Goal: Transaction & Acquisition: Purchase product/service

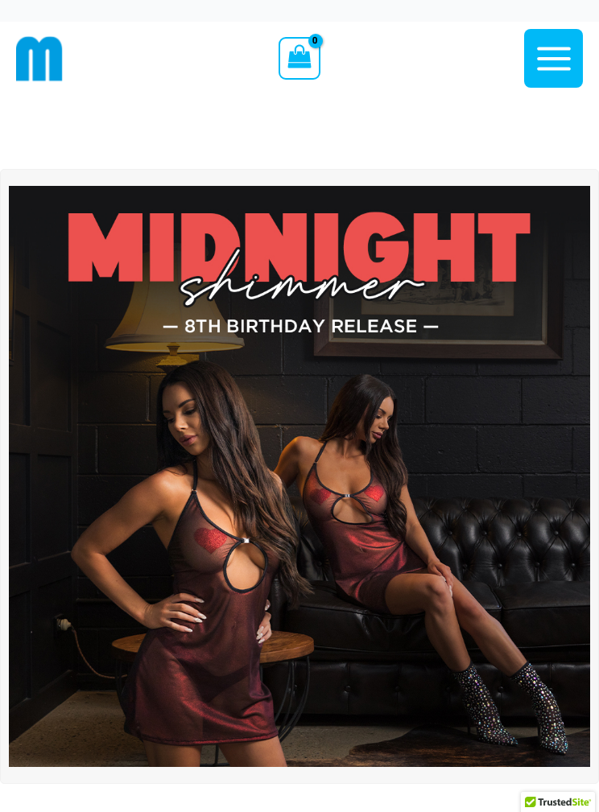
click at [36, 54] on img at bounding box center [39, 58] width 47 height 47
click at [564, 62] on icon "button" at bounding box center [554, 59] width 40 height 40
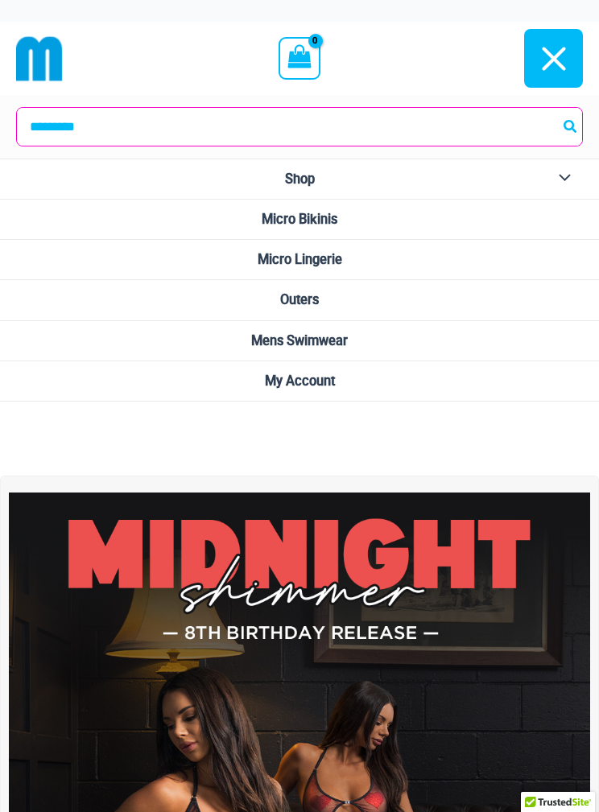
click at [374, 213] on link "Micro Bikinis" at bounding box center [299, 220] width 599 height 40
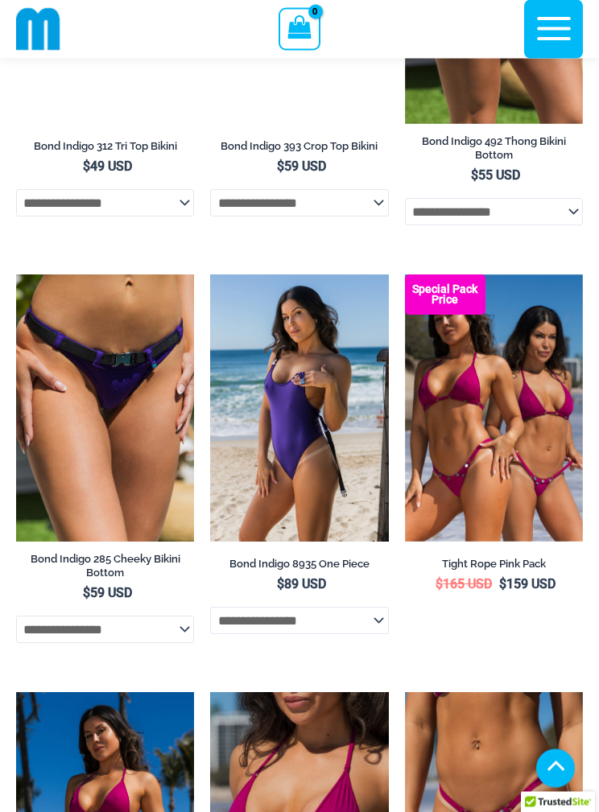
scroll to position [1196, 0]
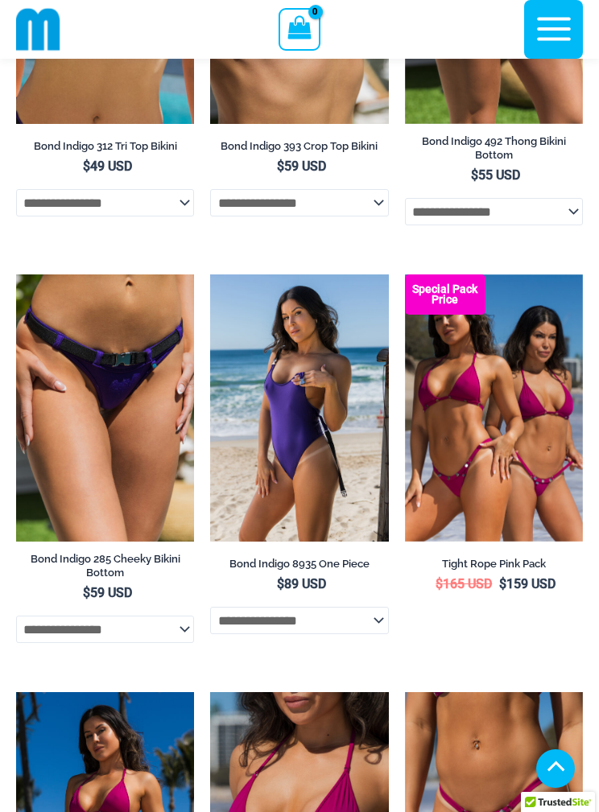
click at [373, 618] on select "**********" at bounding box center [299, 620] width 178 height 27
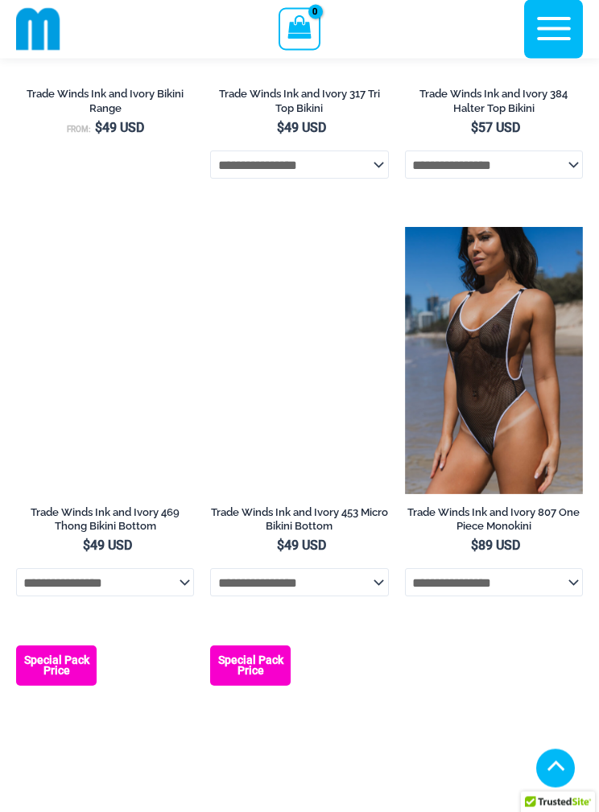
scroll to position [2919, 0]
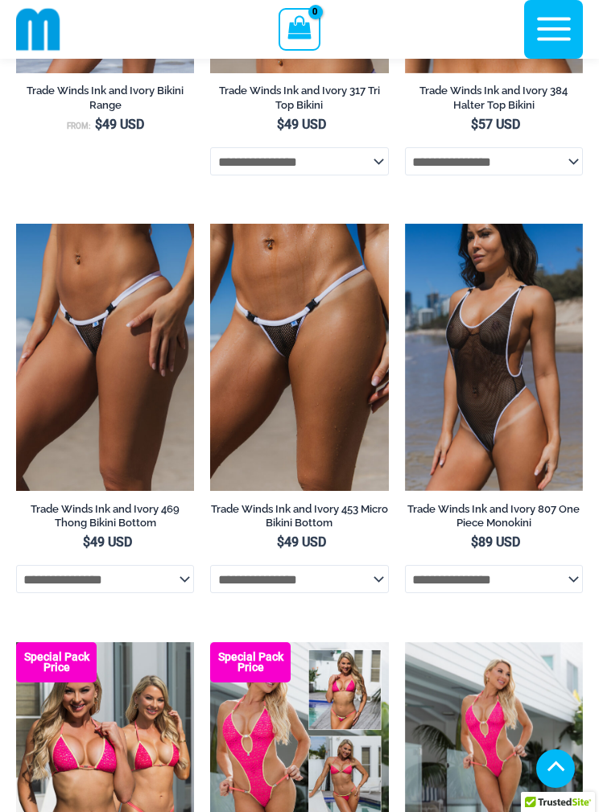
click at [568, 593] on select "**********" at bounding box center [494, 578] width 178 height 27
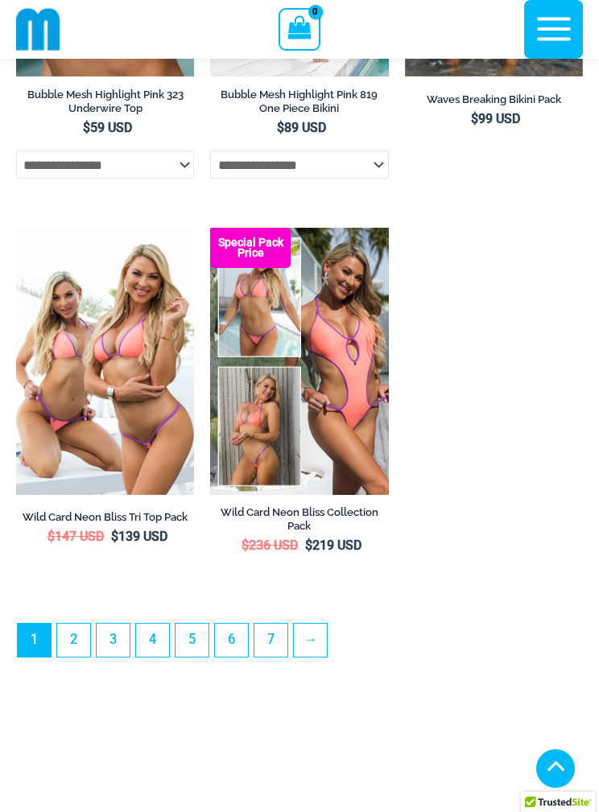
scroll to position [4553, 0]
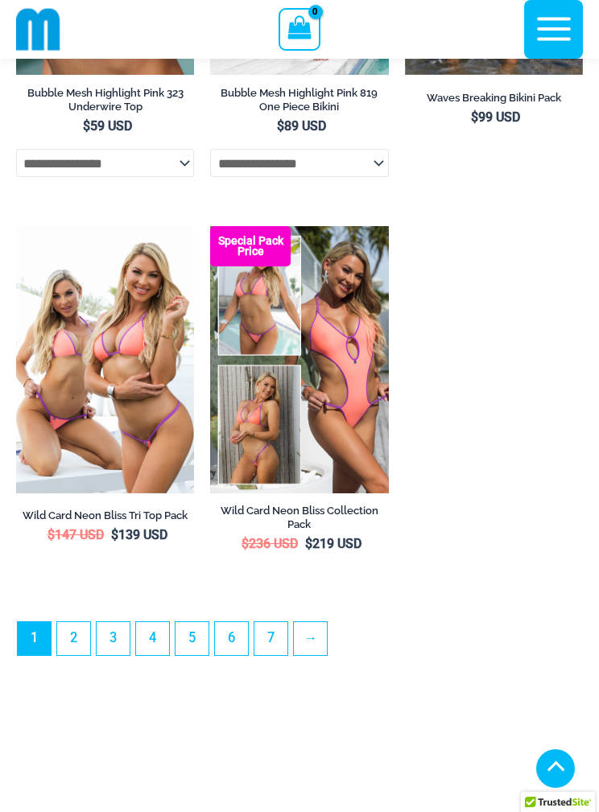
click at [323, 655] on link "→" at bounding box center [310, 638] width 33 height 33
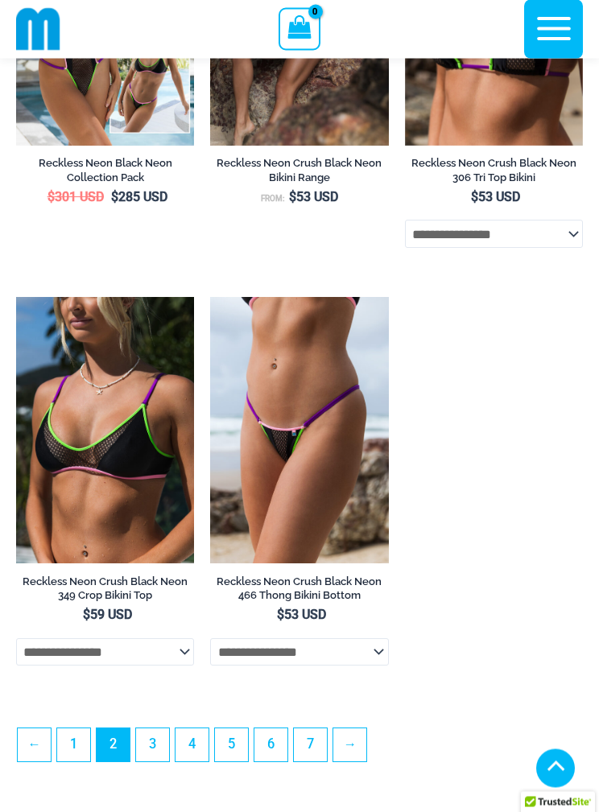
scroll to position [4052, 0]
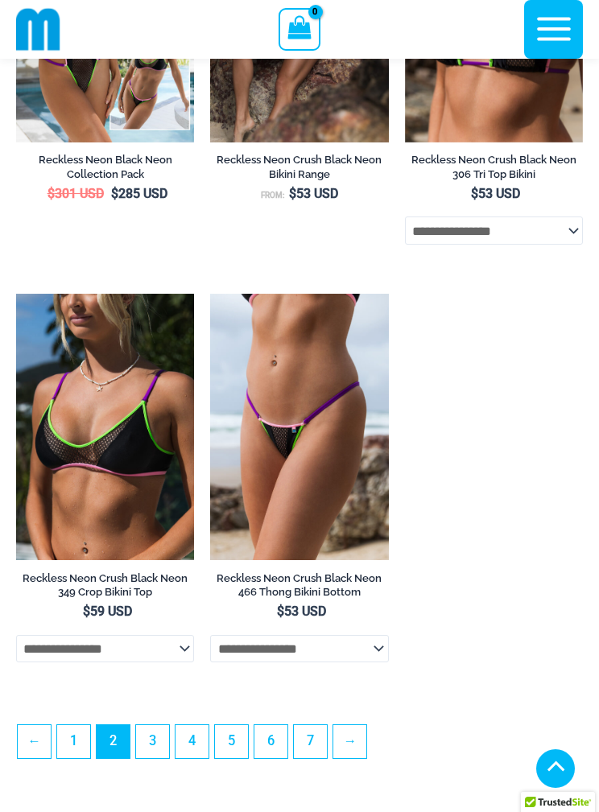
click at [365, 758] on link "→" at bounding box center [349, 741] width 33 height 33
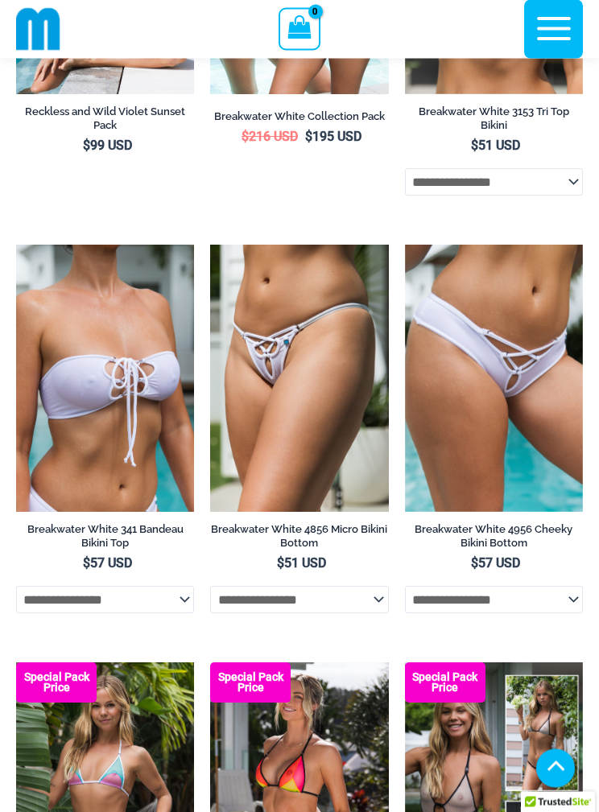
scroll to position [810, 0]
click at [189, 605] on select "**********" at bounding box center [105, 599] width 178 height 27
click at [566, 607] on select "**********" at bounding box center [494, 599] width 178 height 27
click at [378, 603] on select "**********" at bounding box center [299, 599] width 178 height 27
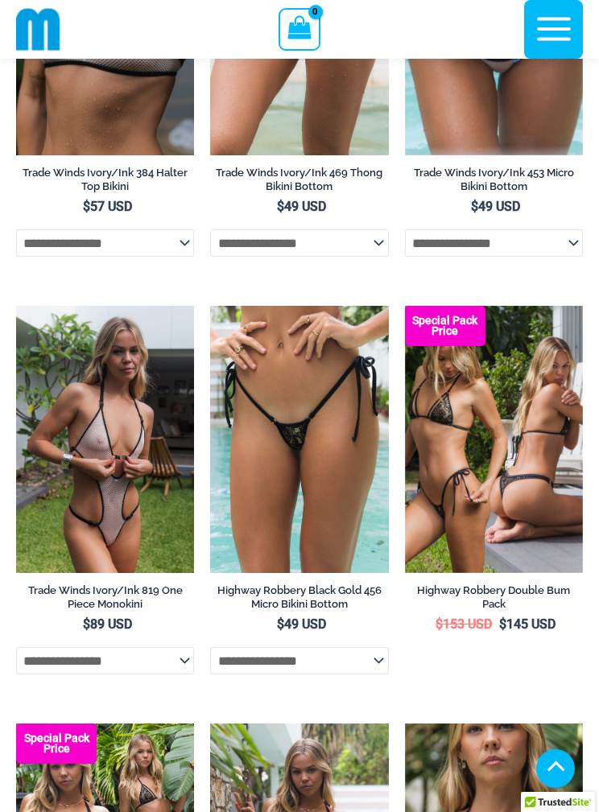
scroll to position [2386, 0]
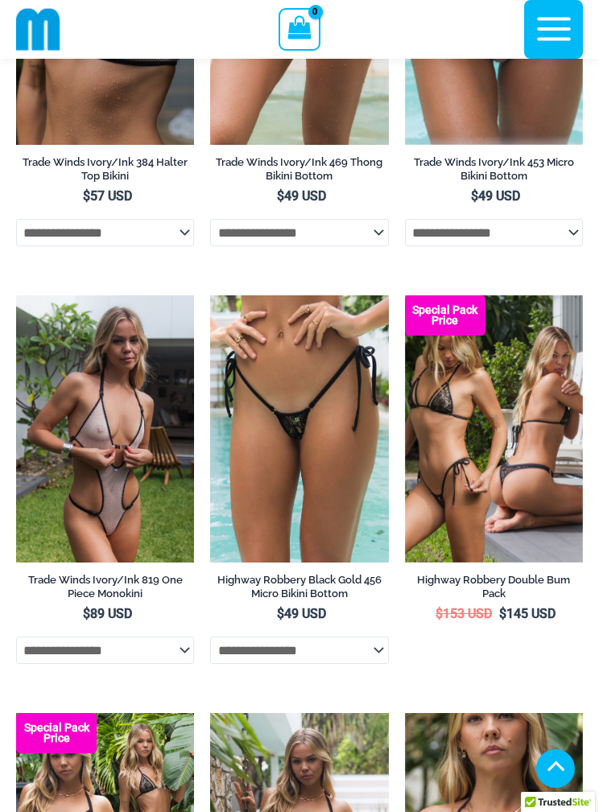
click at [180, 663] on select "**********" at bounding box center [105, 650] width 178 height 27
click at [189, 664] on select "**********" at bounding box center [105, 650] width 178 height 27
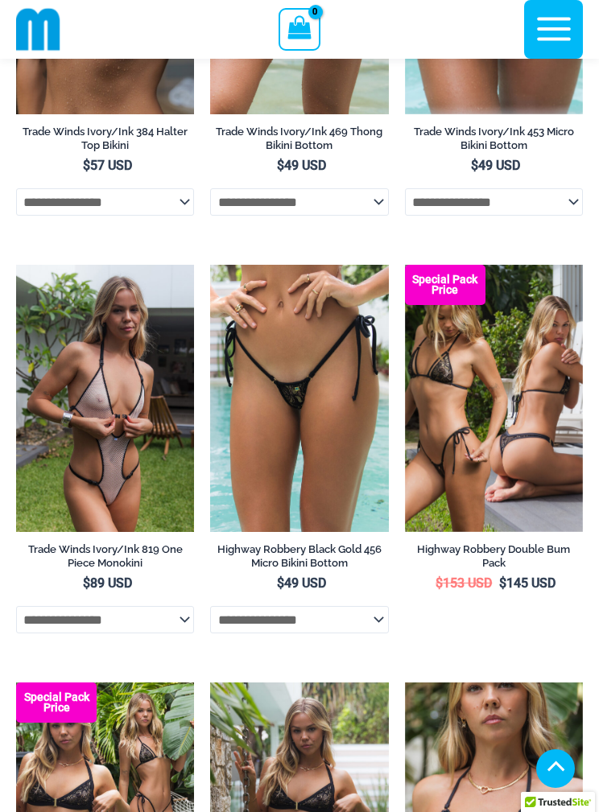
scroll to position [2419, 0]
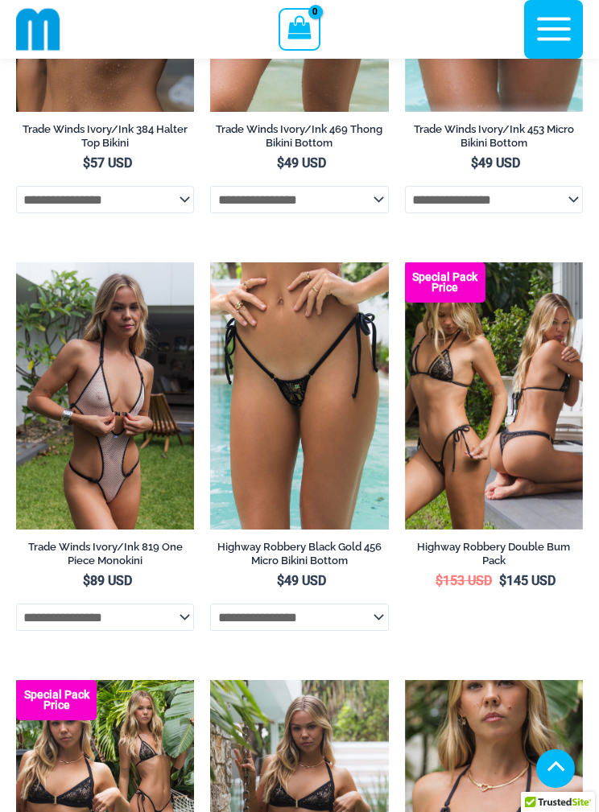
click at [183, 631] on select "**********" at bounding box center [105, 617] width 178 height 27
click at [16, 262] on img at bounding box center [16, 262] width 0 height 0
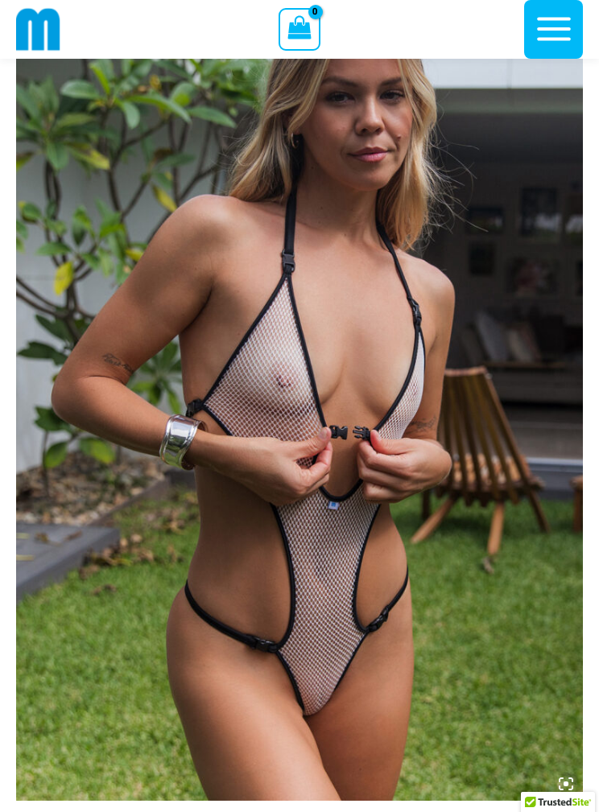
scroll to position [204, 0]
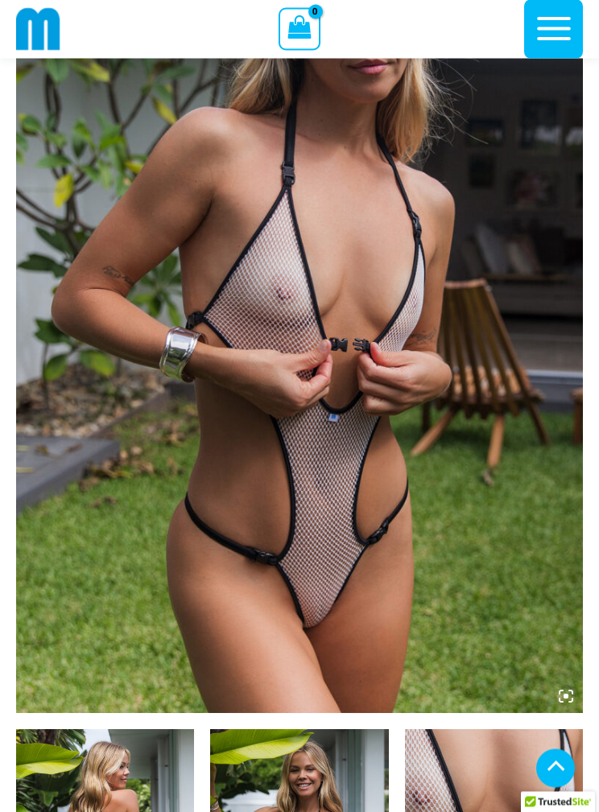
click at [578, 684] on img at bounding box center [299, 289] width 567 height 850
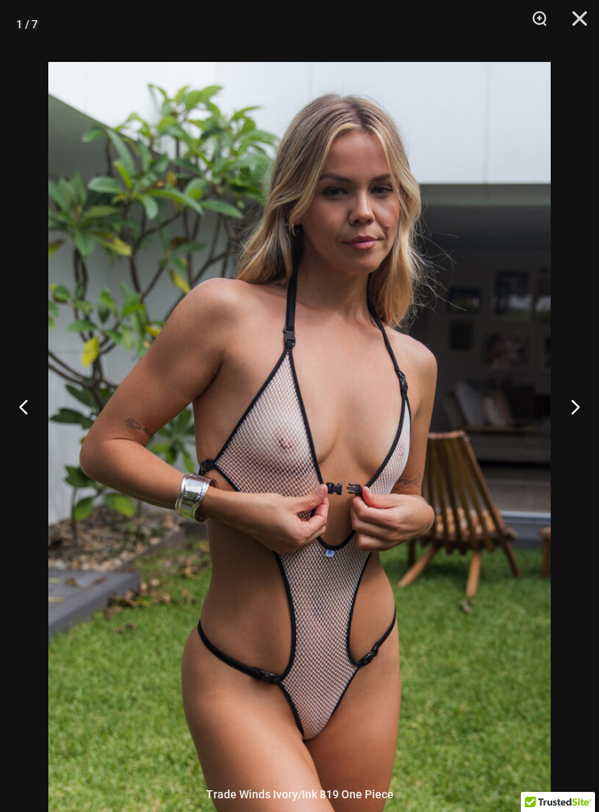
click at [583, 440] on button "Next" at bounding box center [569, 406] width 60 height 81
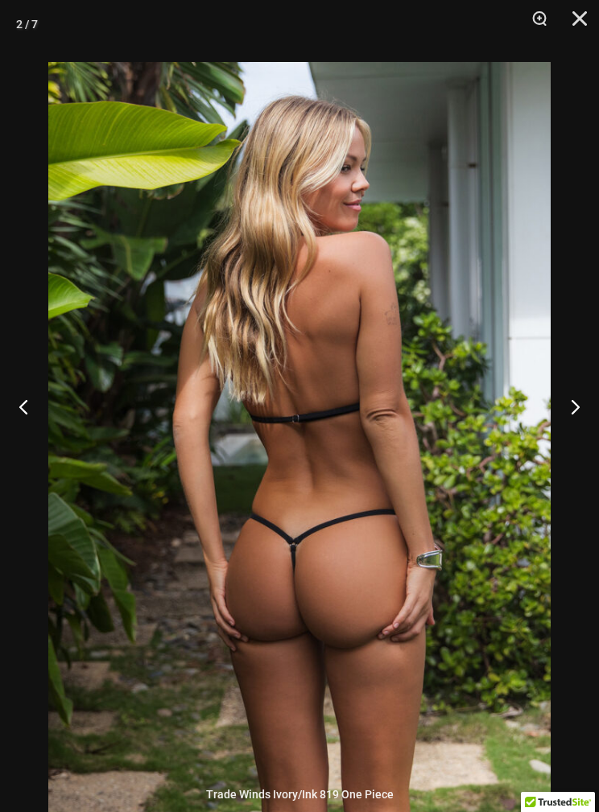
click at [585, 432] on button "Next" at bounding box center [569, 406] width 60 height 81
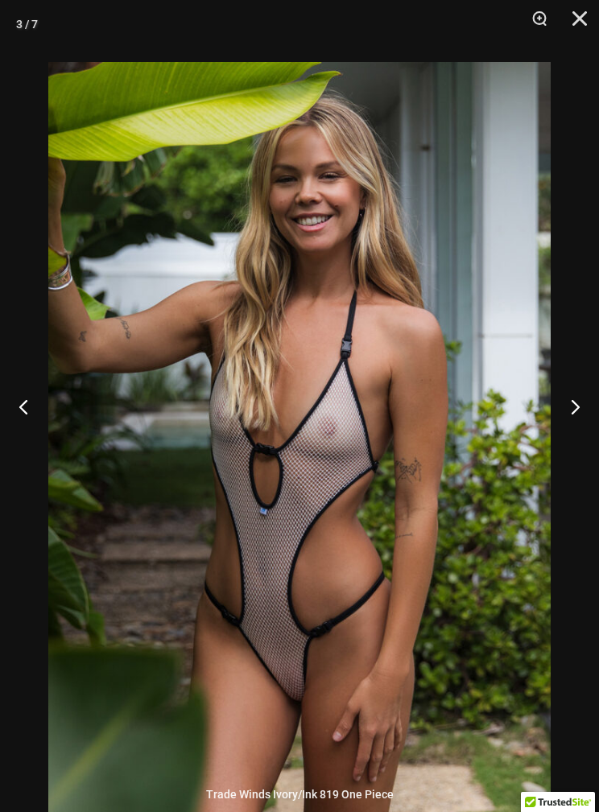
click at [586, 437] on button "Next" at bounding box center [569, 406] width 60 height 81
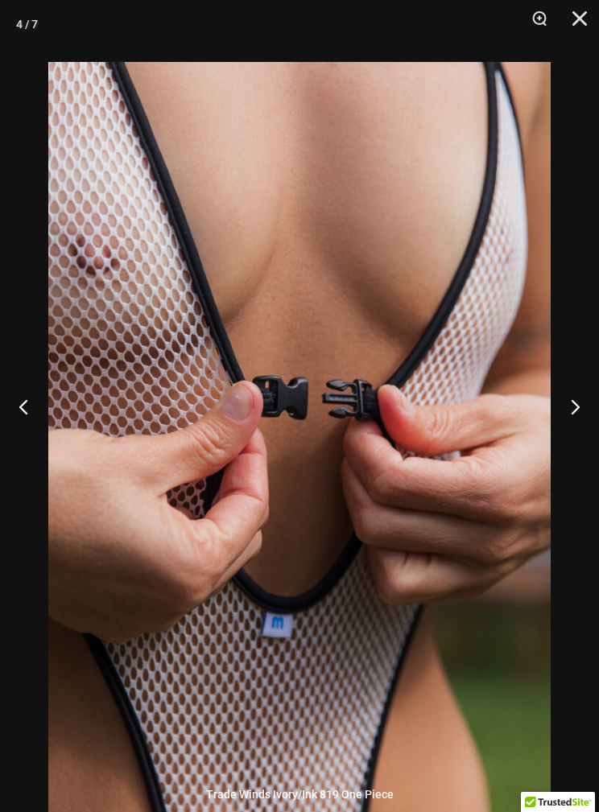
click at [589, 431] on button "Next" at bounding box center [569, 406] width 60 height 81
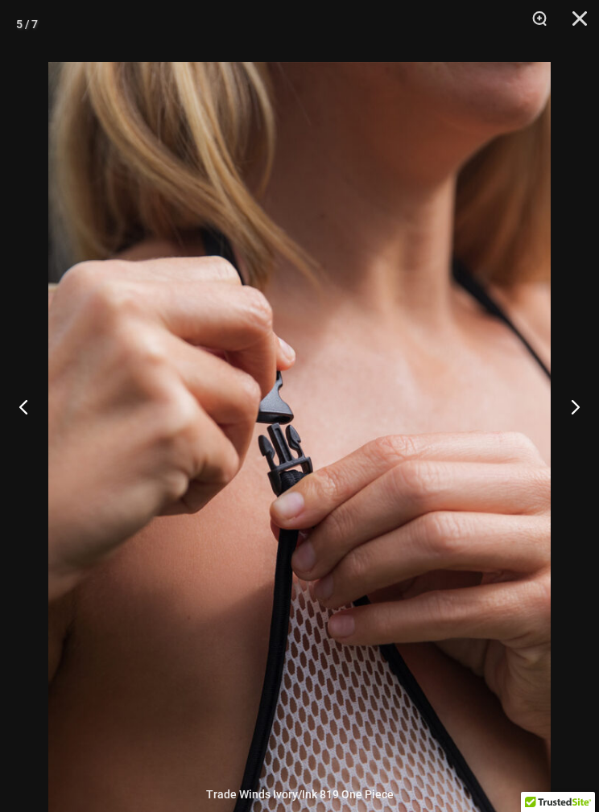
click at [593, 427] on button "Next" at bounding box center [569, 406] width 60 height 81
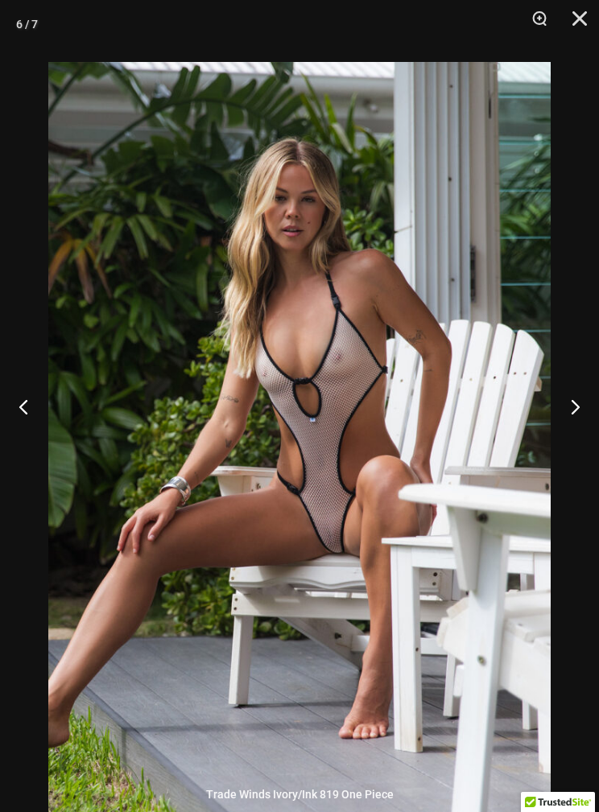
click at [585, 435] on button "Next" at bounding box center [569, 406] width 60 height 81
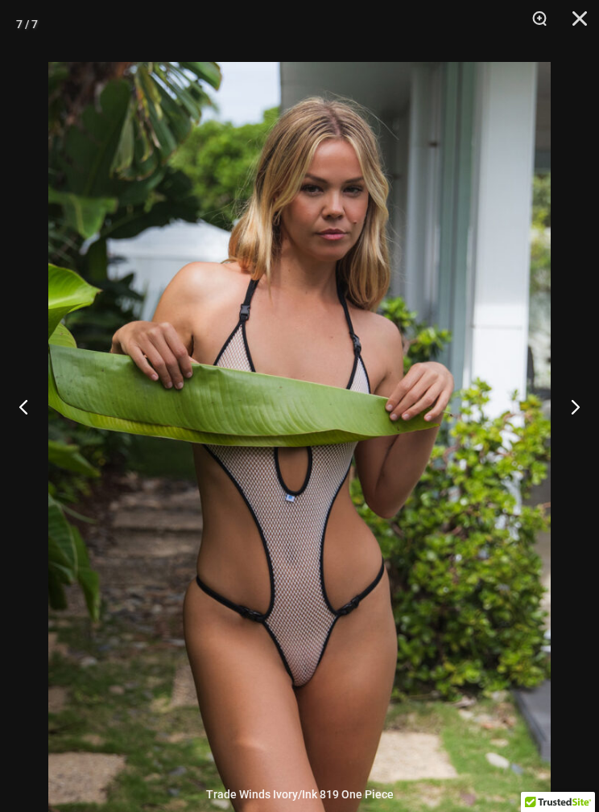
click at [585, 442] on button "Next" at bounding box center [569, 406] width 60 height 81
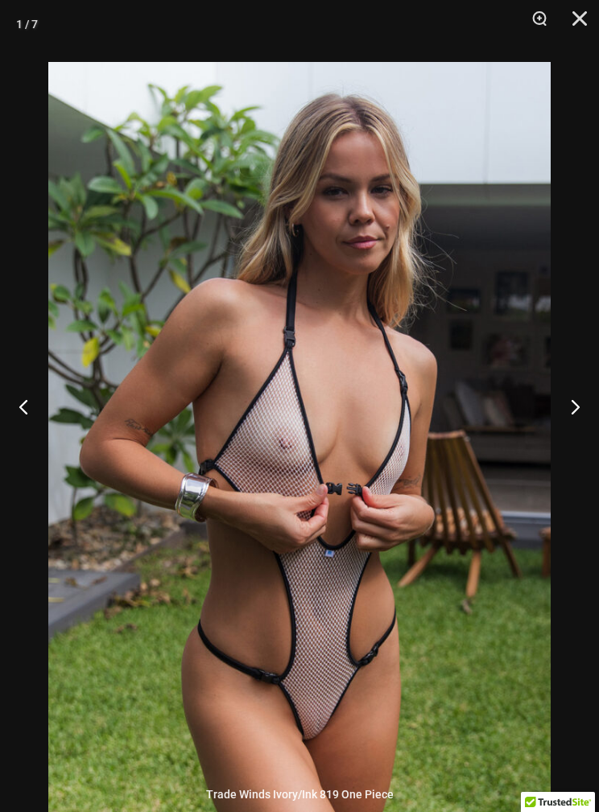
click at [586, 442] on button "Next" at bounding box center [569, 406] width 60 height 81
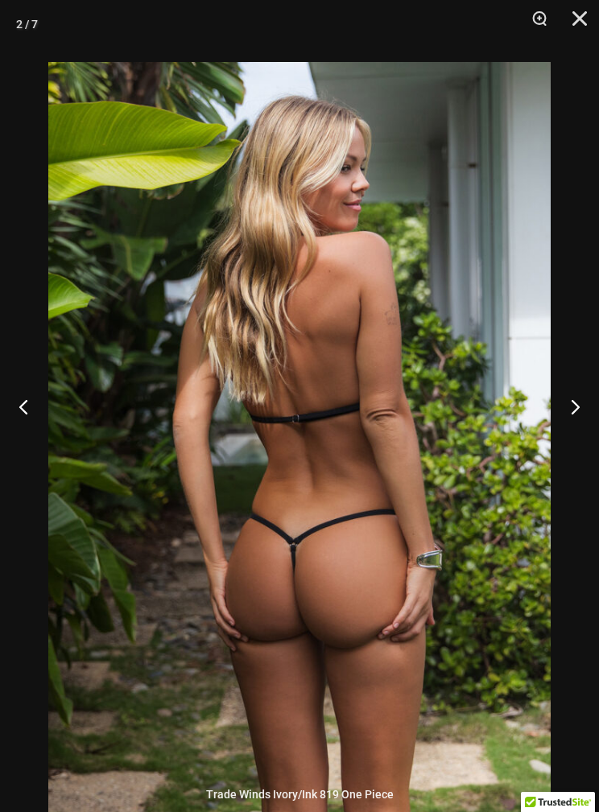
click at [582, 445] on button "Next" at bounding box center [569, 406] width 60 height 81
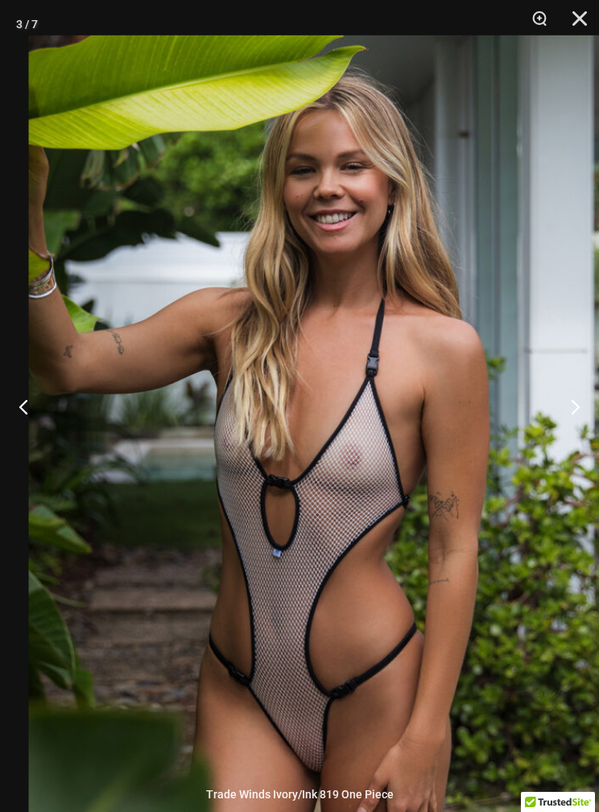
click at [584, 19] on button "Close" at bounding box center [574, 24] width 40 height 48
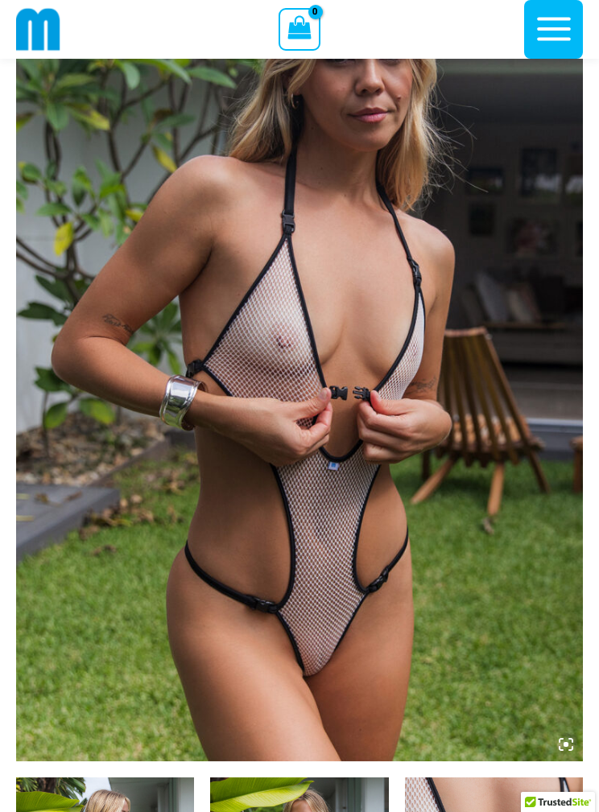
scroll to position [0, 0]
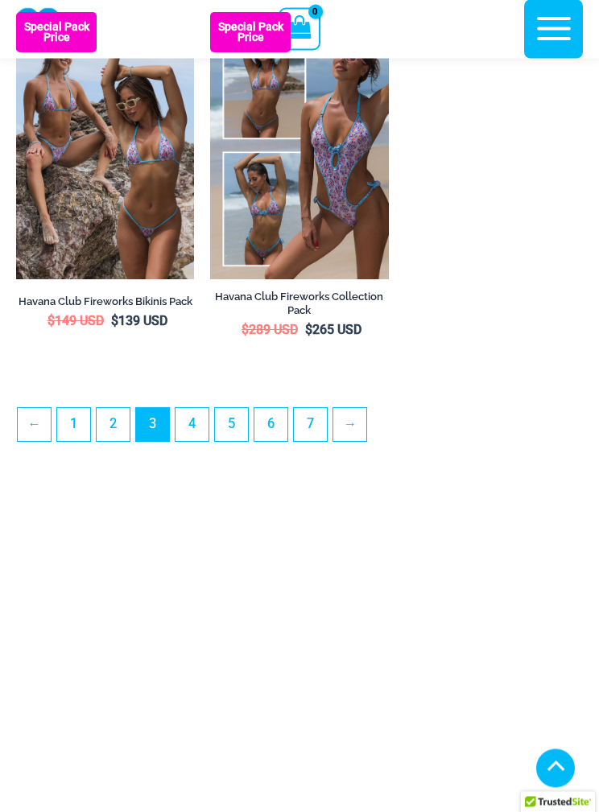
scroll to position [4342, 0]
click at [114, 441] on link "2" at bounding box center [113, 424] width 33 height 33
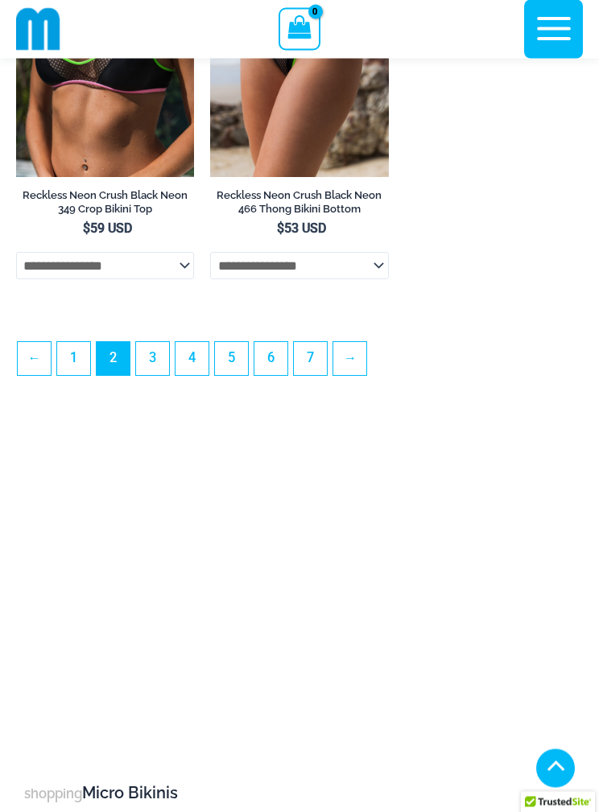
scroll to position [4435, 0]
click at [74, 375] on link "1" at bounding box center [73, 358] width 33 height 33
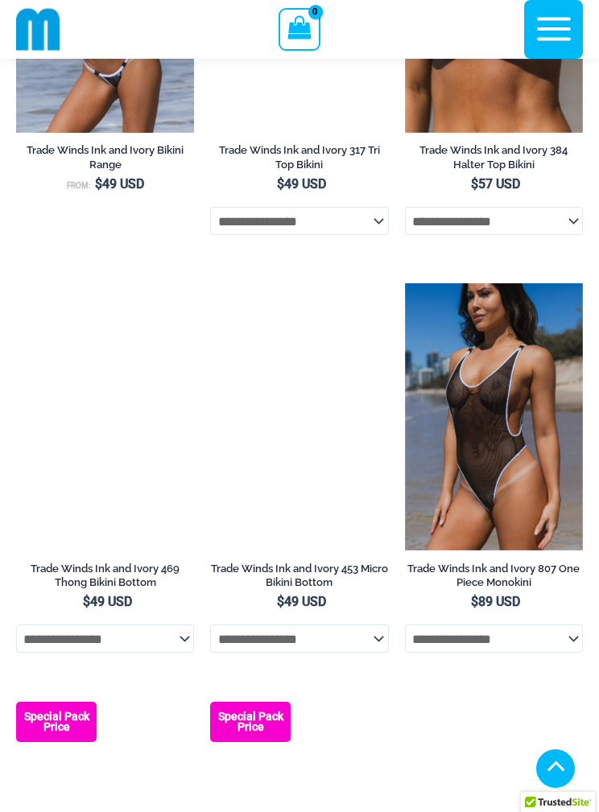
scroll to position [2863, 0]
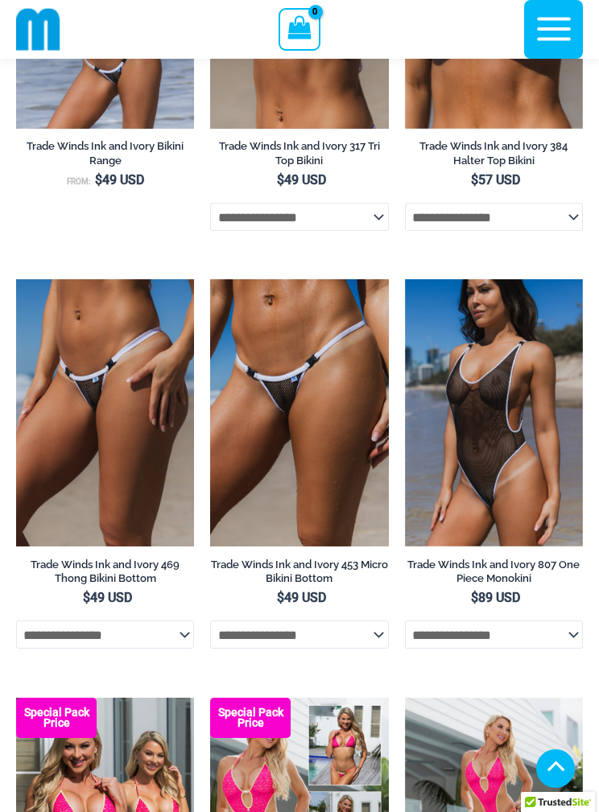
click at [567, 648] on select "**********" at bounding box center [494, 634] width 178 height 27
select select "******"
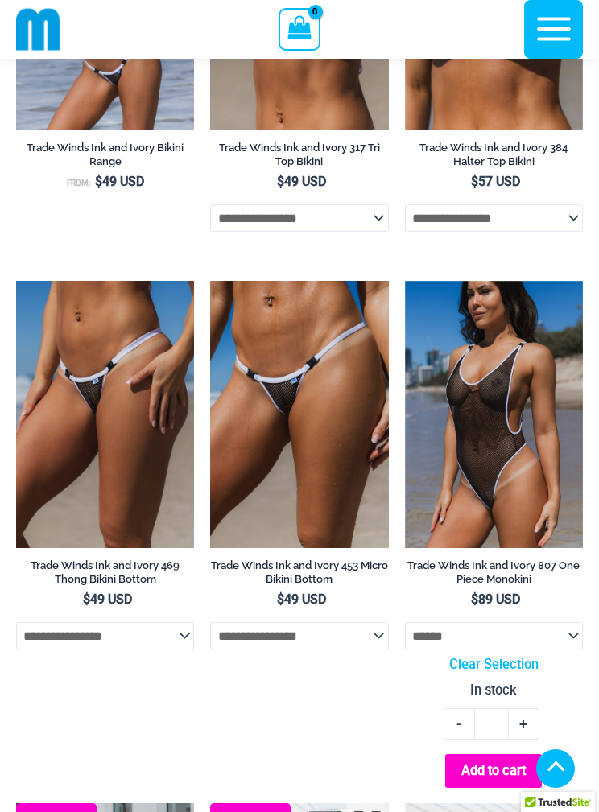
click at [577, 650] on select "**********" at bounding box center [494, 635] width 178 height 27
select select
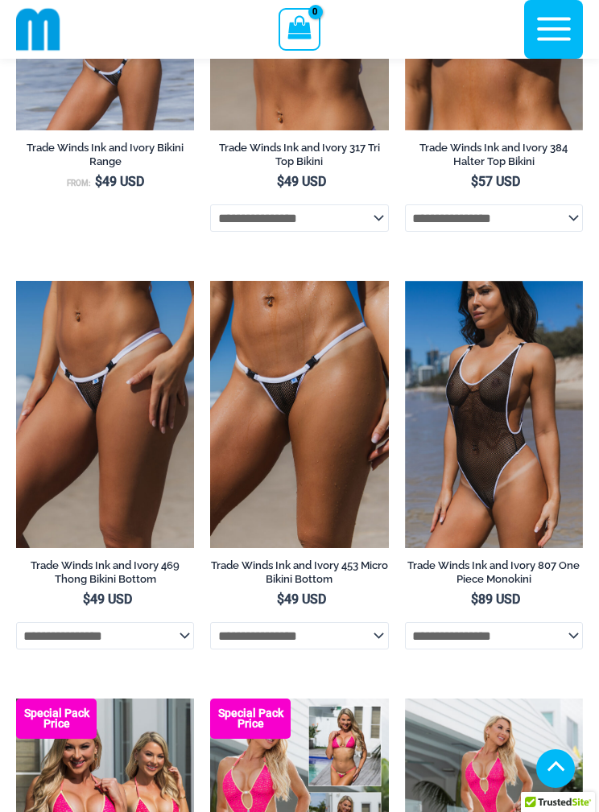
click at [405, 281] on img at bounding box center [405, 281] width 0 height 0
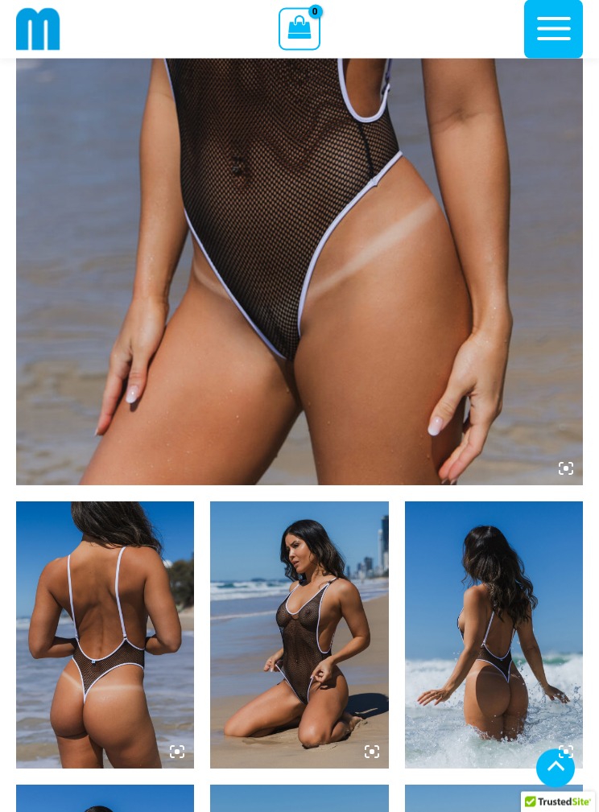
scroll to position [433, 0]
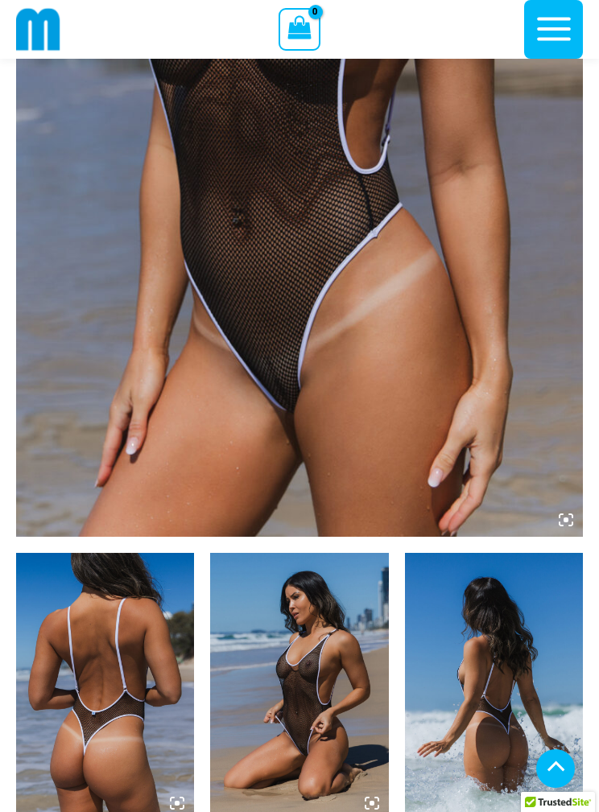
click at [571, 527] on icon at bounding box center [566, 520] width 14 height 14
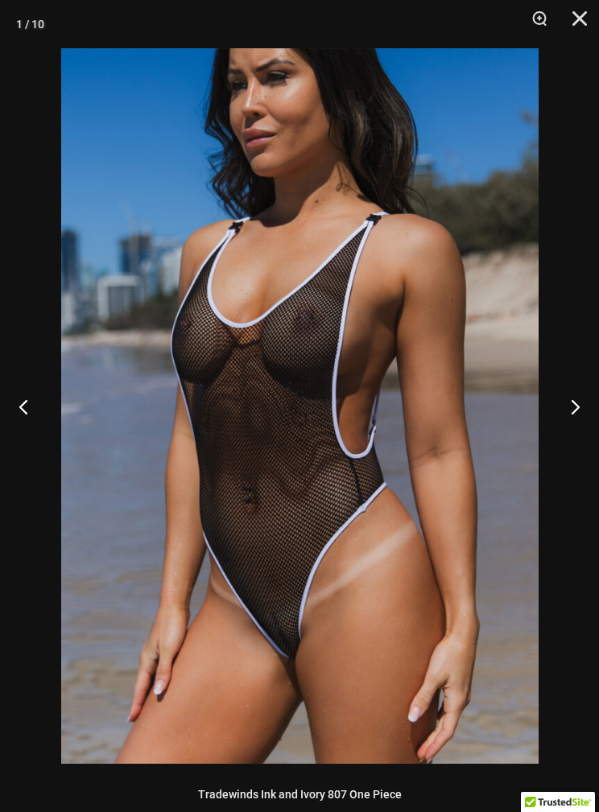
click at [569, 409] on button "Next" at bounding box center [569, 406] width 60 height 81
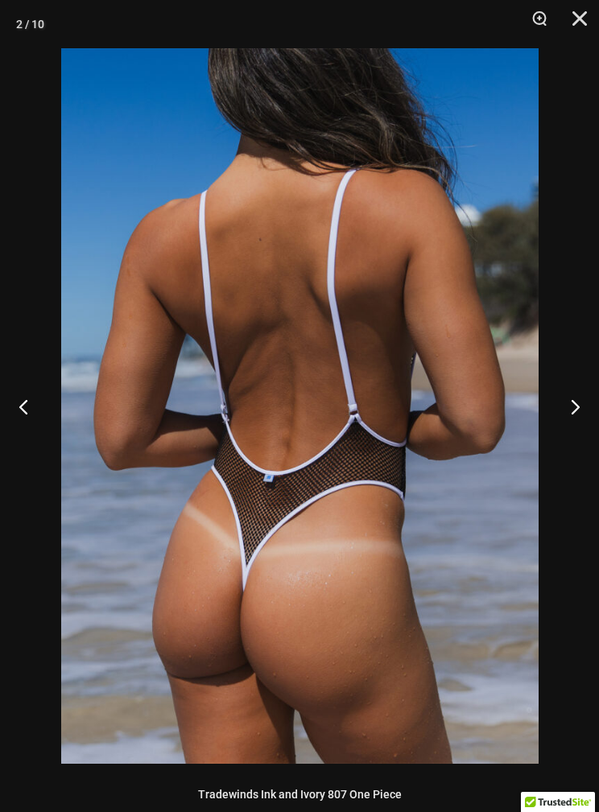
click at [566, 411] on button "Next" at bounding box center [569, 406] width 60 height 81
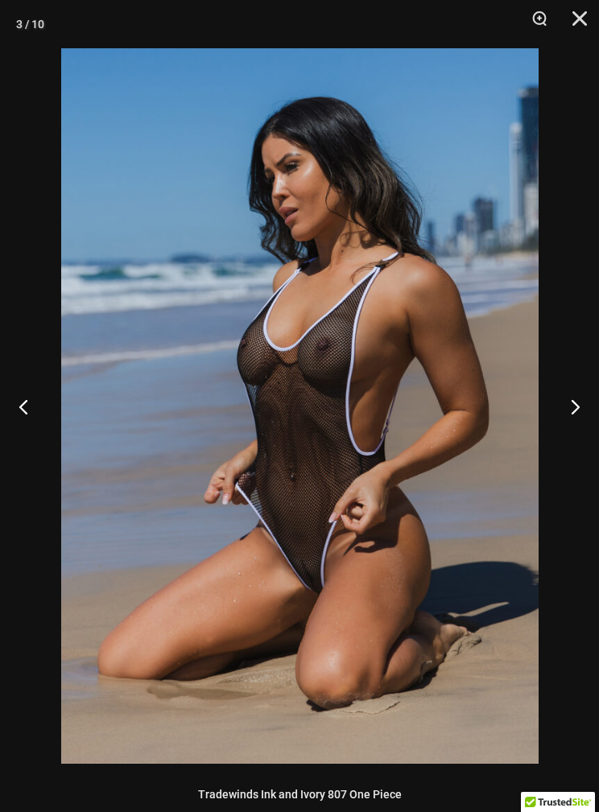
click at [576, 404] on button "Next" at bounding box center [569, 406] width 60 height 81
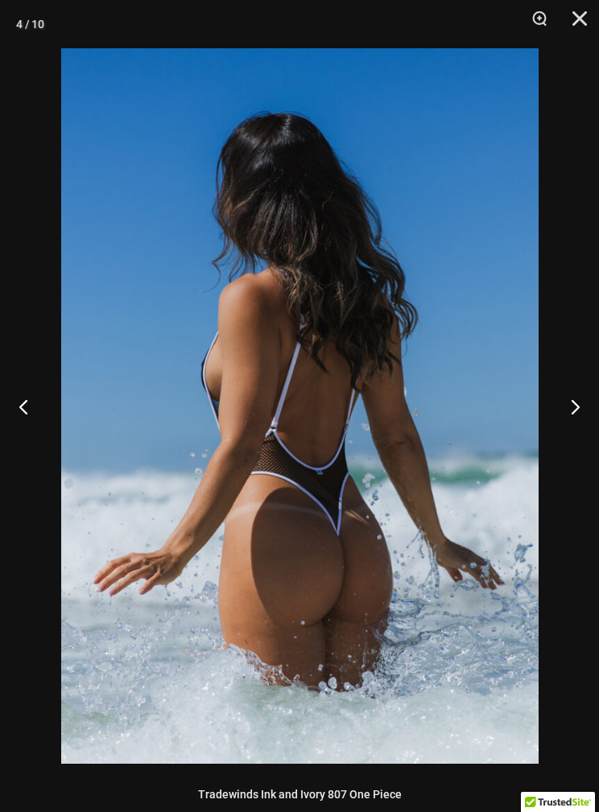
click at [568, 406] on button "Next" at bounding box center [569, 406] width 60 height 81
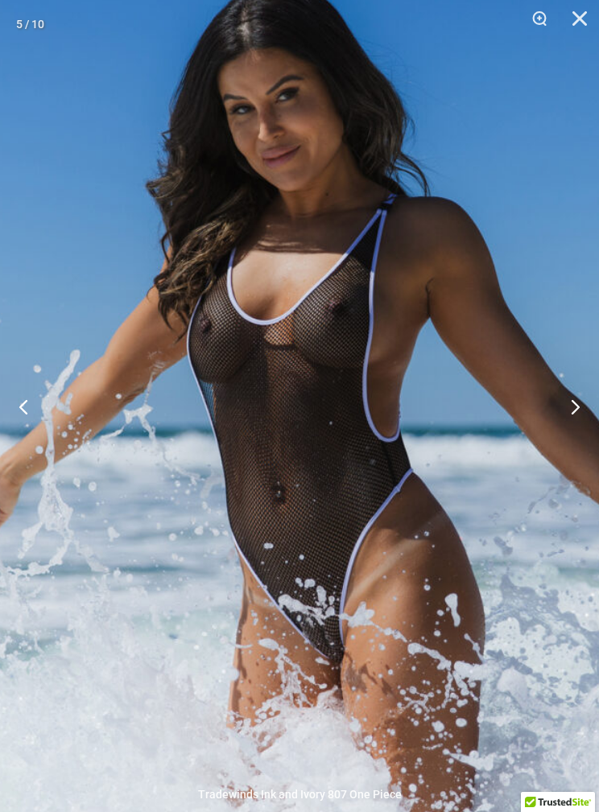
click at [581, 404] on button "Next" at bounding box center [569, 406] width 60 height 81
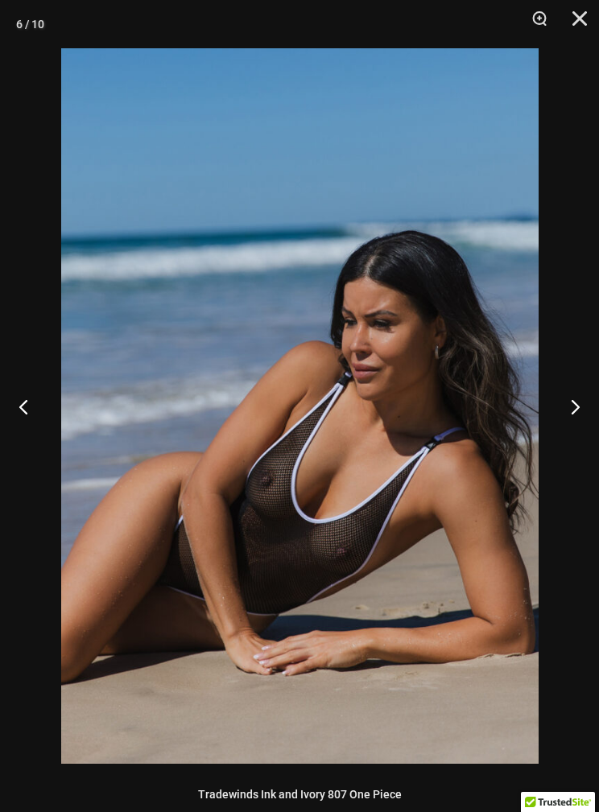
click at [574, 395] on button "Next" at bounding box center [569, 406] width 60 height 81
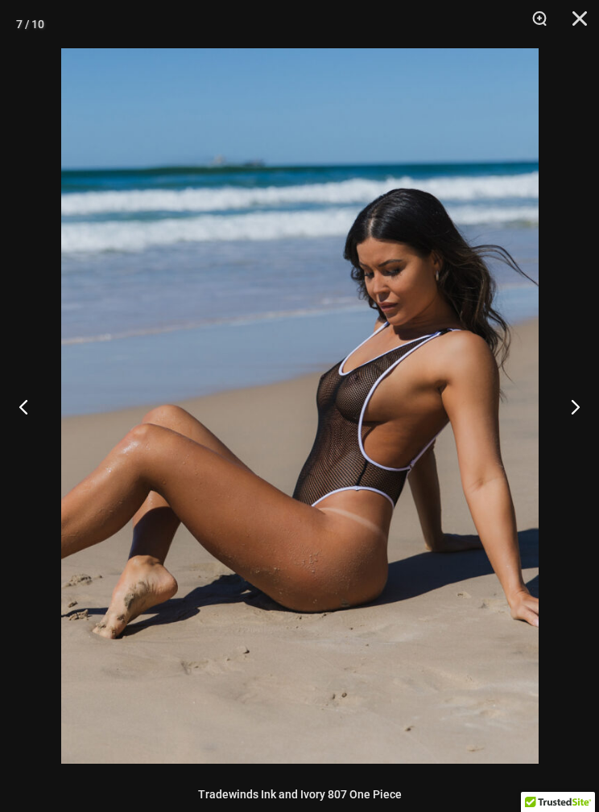
click at [581, 392] on button "Next" at bounding box center [569, 406] width 60 height 81
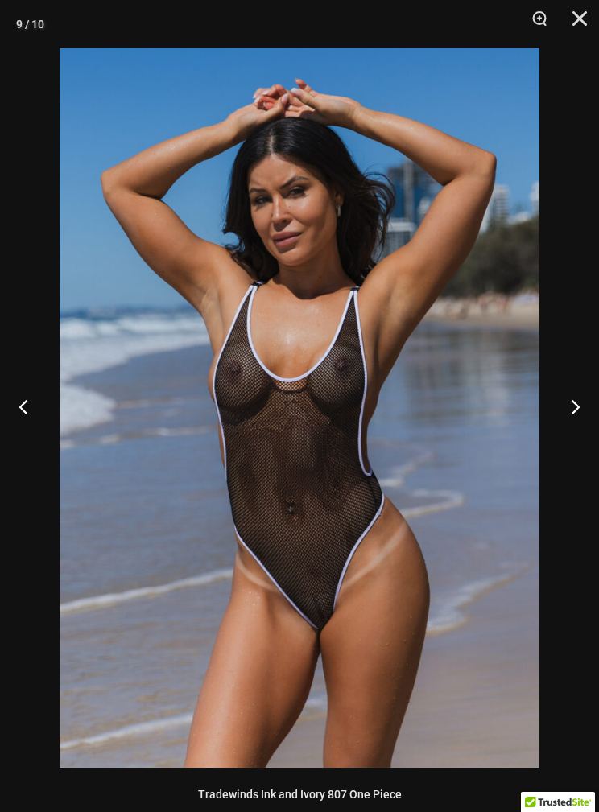
click at [589, 18] on button "Close" at bounding box center [574, 24] width 40 height 48
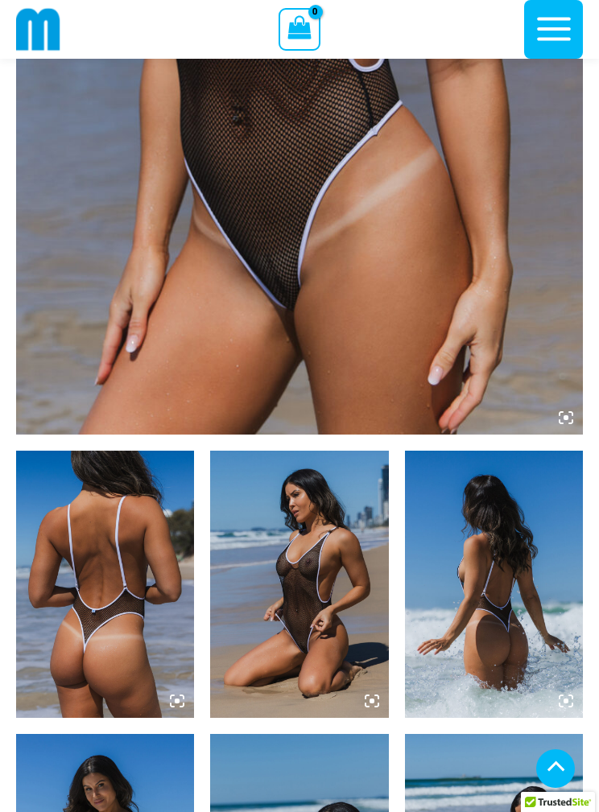
scroll to position [528, 0]
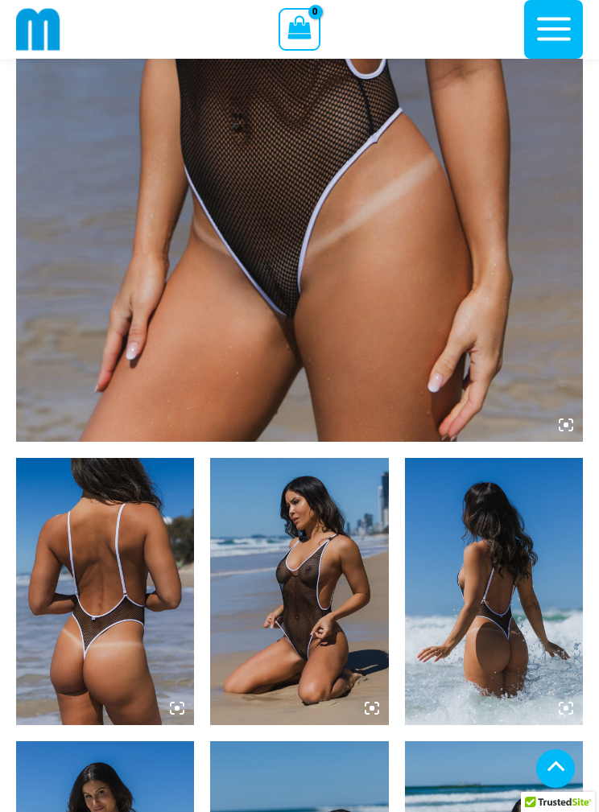
click at [571, 438] on img at bounding box center [299, 17] width 567 height 850
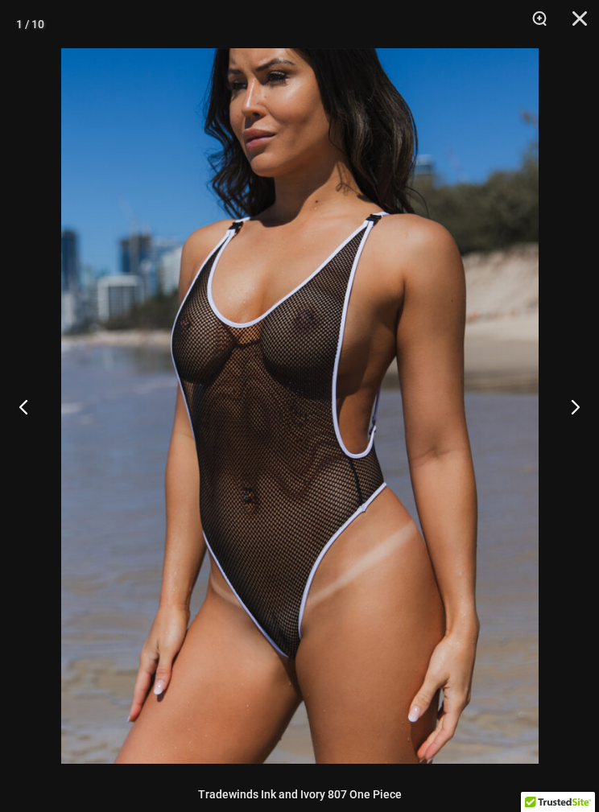
click at [583, 410] on button "Next" at bounding box center [569, 406] width 60 height 81
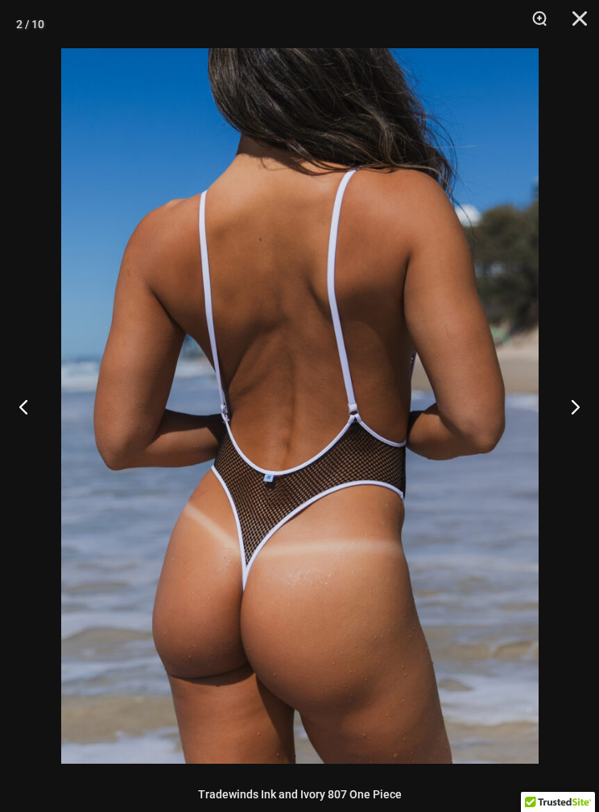
click at [590, 401] on button "Next" at bounding box center [569, 406] width 60 height 81
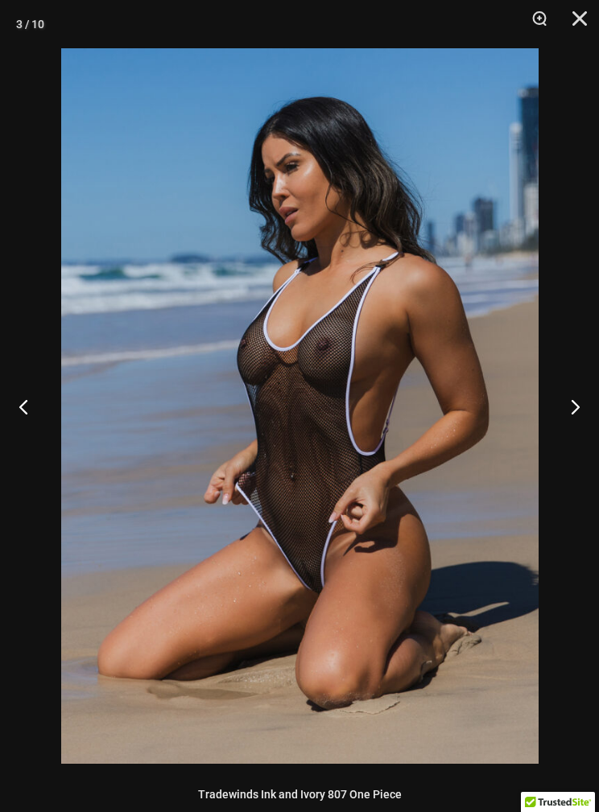
click at [586, 402] on button "Next" at bounding box center [569, 406] width 60 height 81
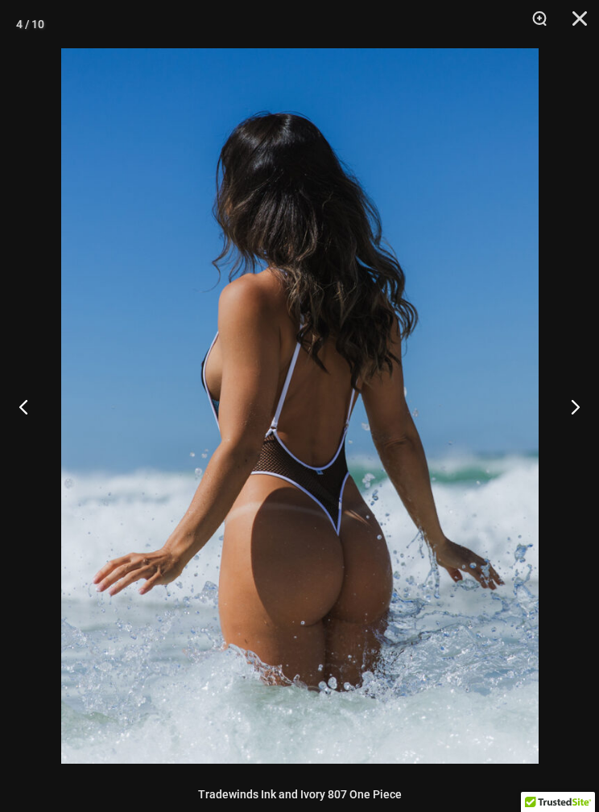
click at [587, 398] on button "Next" at bounding box center [569, 406] width 60 height 81
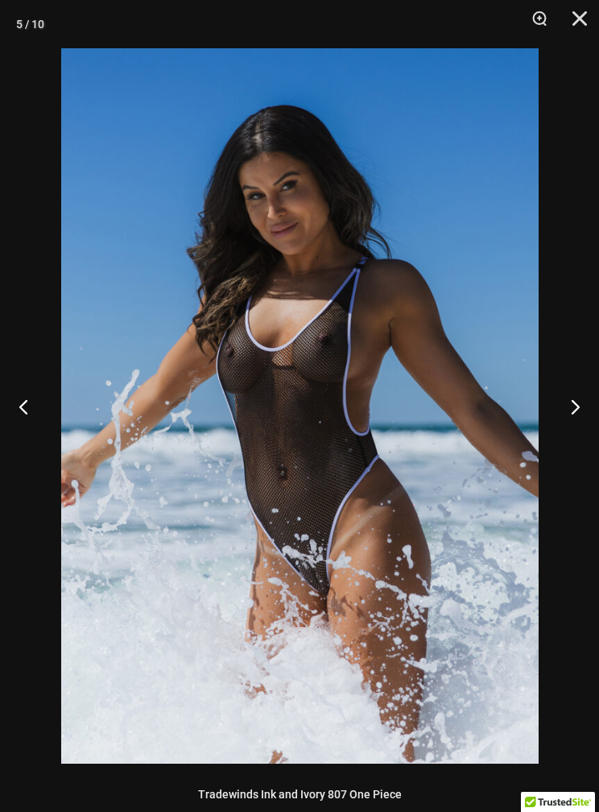
click at [588, 20] on button "Close" at bounding box center [574, 24] width 40 height 48
